Goal: Task Accomplishment & Management: Manage account settings

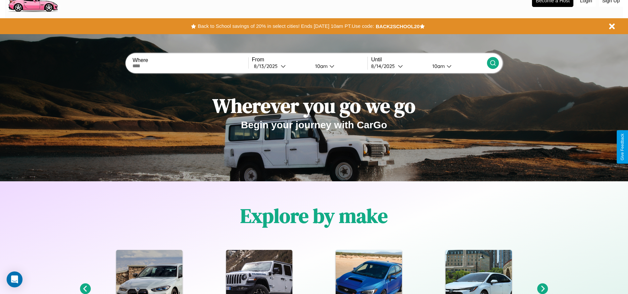
scroll to position [137, 0]
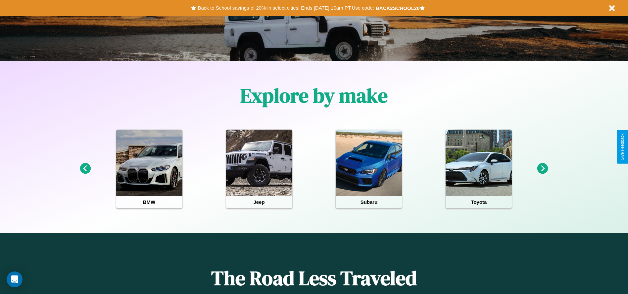
click at [85, 168] on icon at bounding box center [85, 168] width 11 height 11
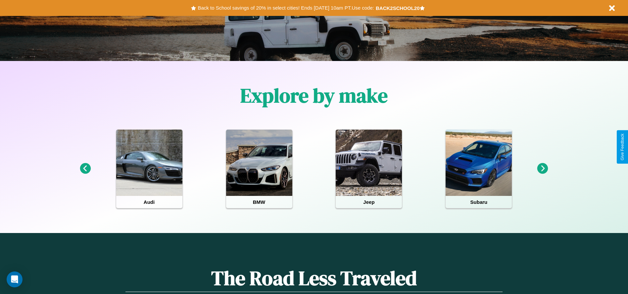
click at [542, 168] on icon at bounding box center [542, 168] width 11 height 11
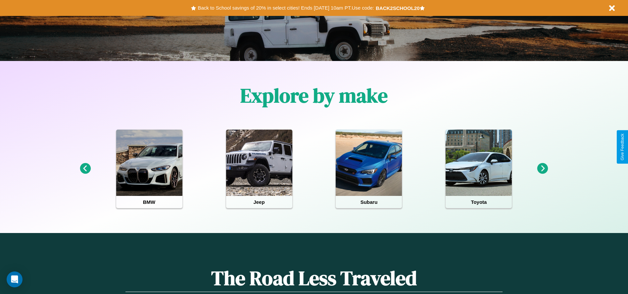
click at [542, 168] on icon at bounding box center [542, 168] width 11 height 11
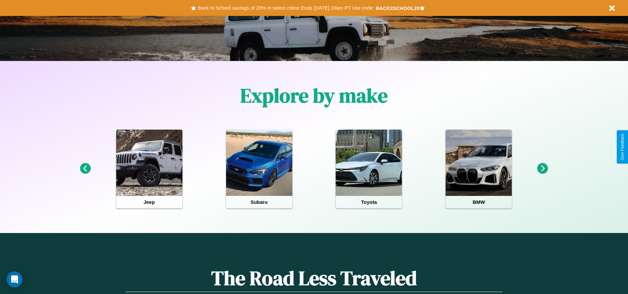
click at [85, 168] on icon at bounding box center [85, 168] width 11 height 11
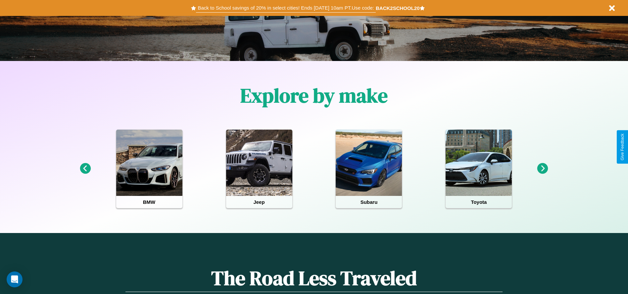
click at [286, 8] on button "Back to School savings of 20% in select cities! Ends [DATE] 10am PT. Use code:" at bounding box center [285, 7] width 179 height 9
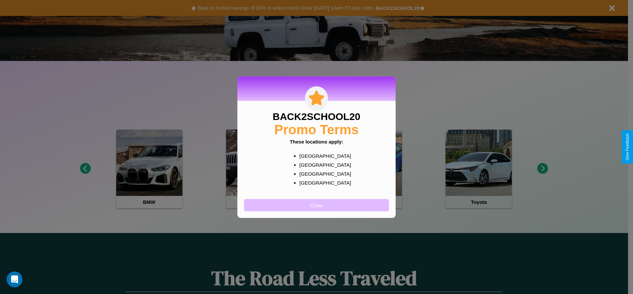
click at [316, 204] on button "Close" at bounding box center [316, 205] width 145 height 12
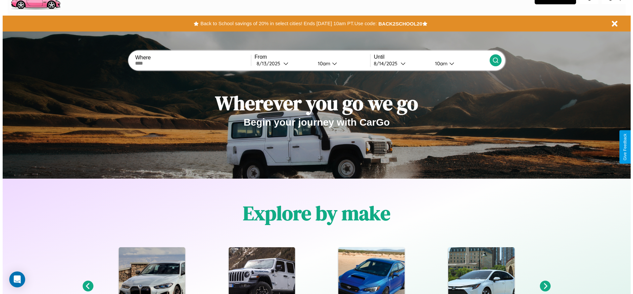
scroll to position [0, 0]
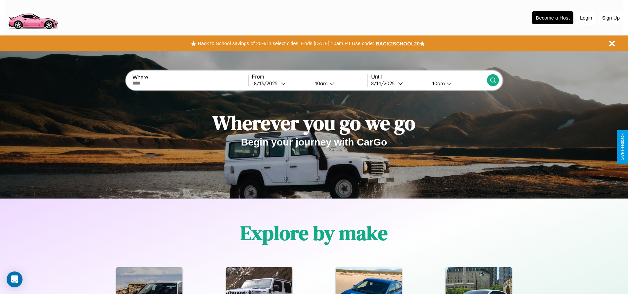
click at [586, 18] on button "Login" at bounding box center [585, 18] width 19 height 13
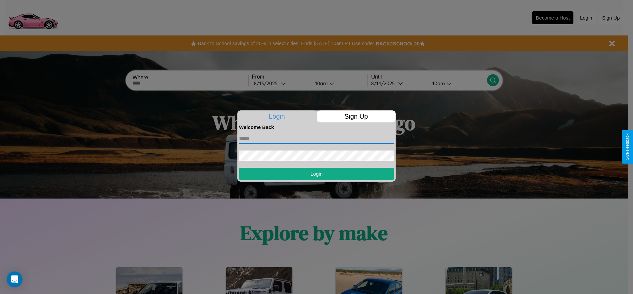
click at [316, 138] on input "text" at bounding box center [316, 138] width 155 height 11
type input "**********"
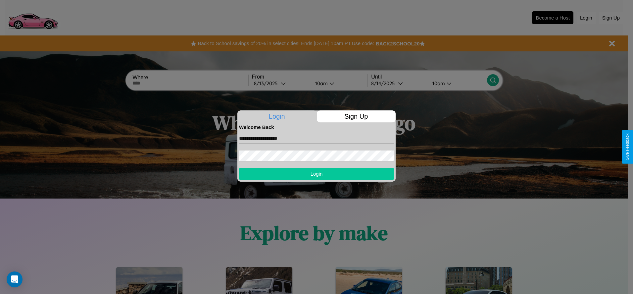
click at [316, 173] on button "Login" at bounding box center [316, 173] width 155 height 12
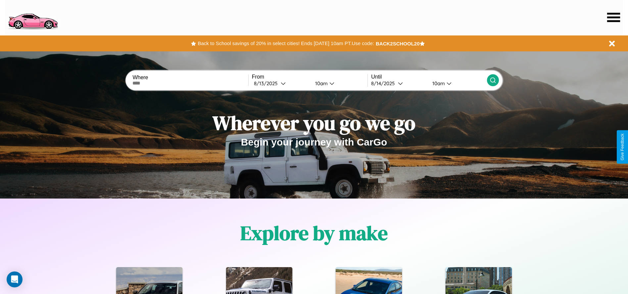
click at [613, 17] on icon at bounding box center [613, 17] width 13 height 9
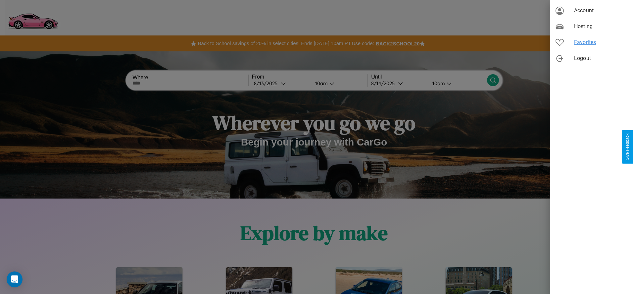
click at [591, 42] on span "Favorites" at bounding box center [601, 42] width 54 height 8
